Goal: Check status

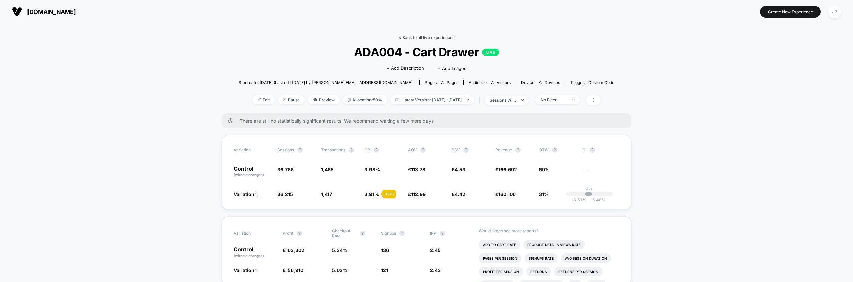
click at [433, 37] on link "< Back to all live experiences" at bounding box center [427, 37] width 56 height 5
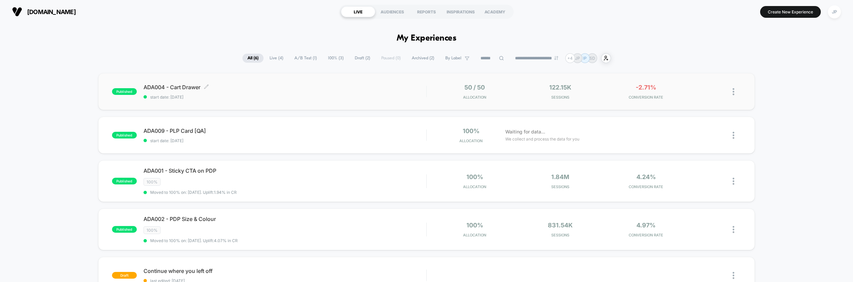
click at [268, 96] on span "start date: 19/08/2025" at bounding box center [284, 97] width 283 height 5
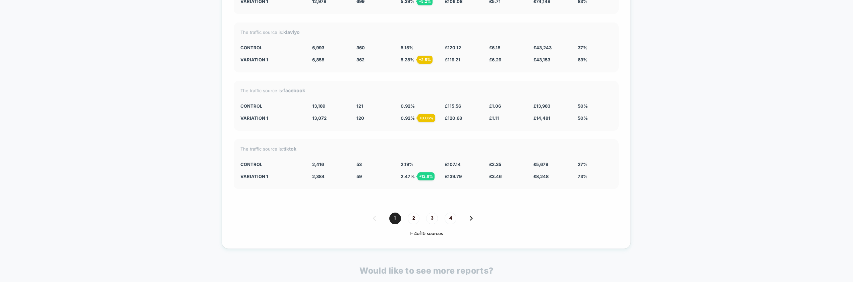
scroll to position [2161, 0]
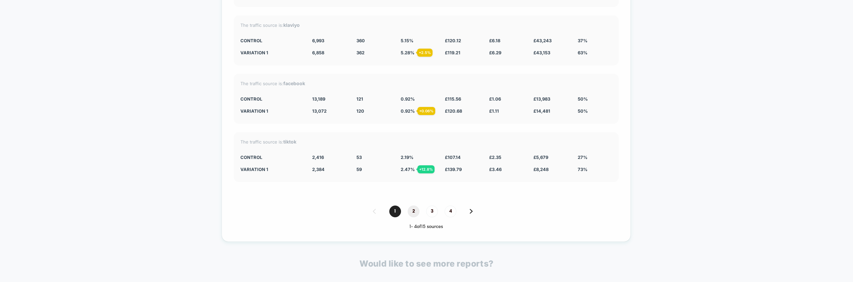
click at [412, 211] on span "2" at bounding box center [414, 211] width 12 height 12
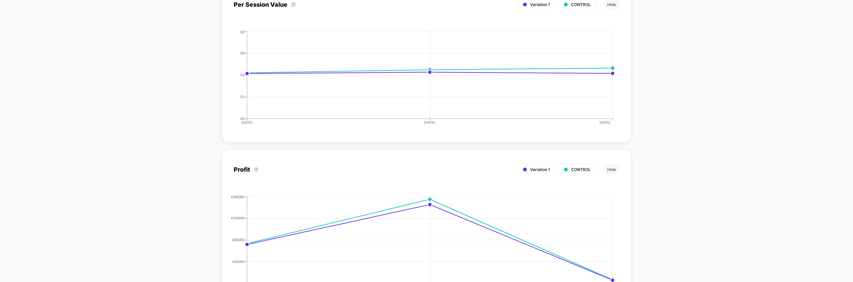
scroll to position [0, 0]
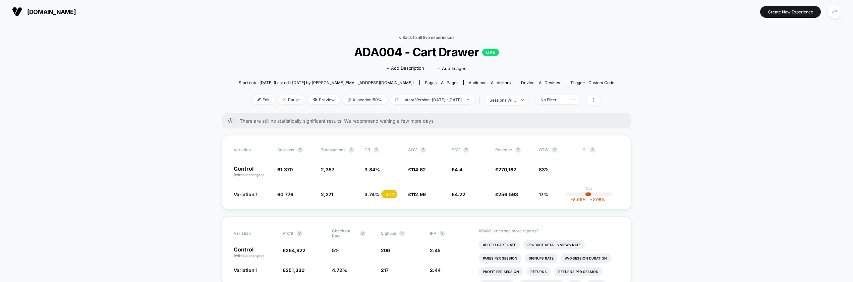
click at [437, 39] on link "< Back to all live experiences" at bounding box center [427, 37] width 56 height 5
